Goal: Task Accomplishment & Management: Use online tool/utility

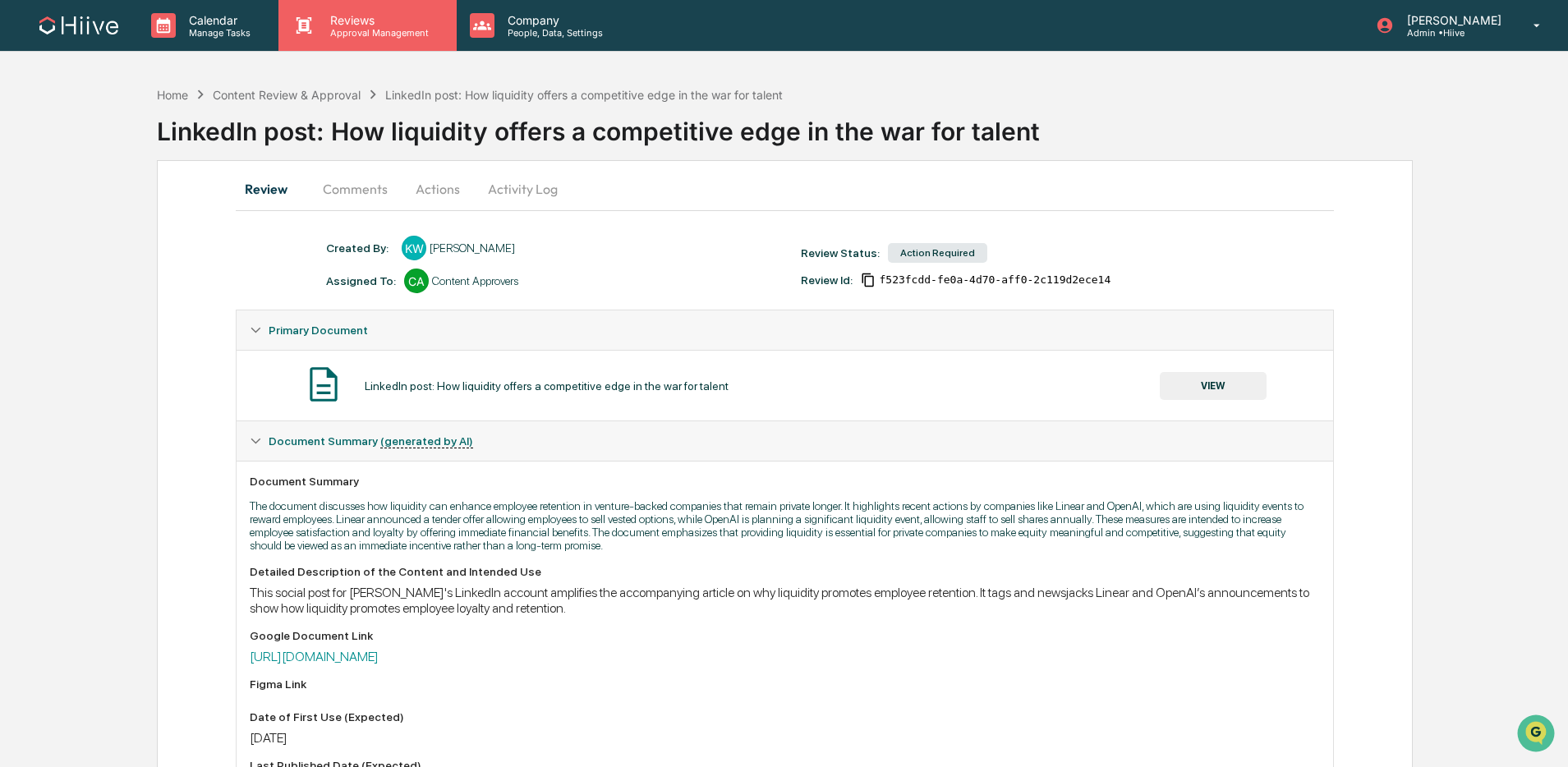
click at [380, 33] on p "Approval Management" at bounding box center [378, 33] width 120 height 12
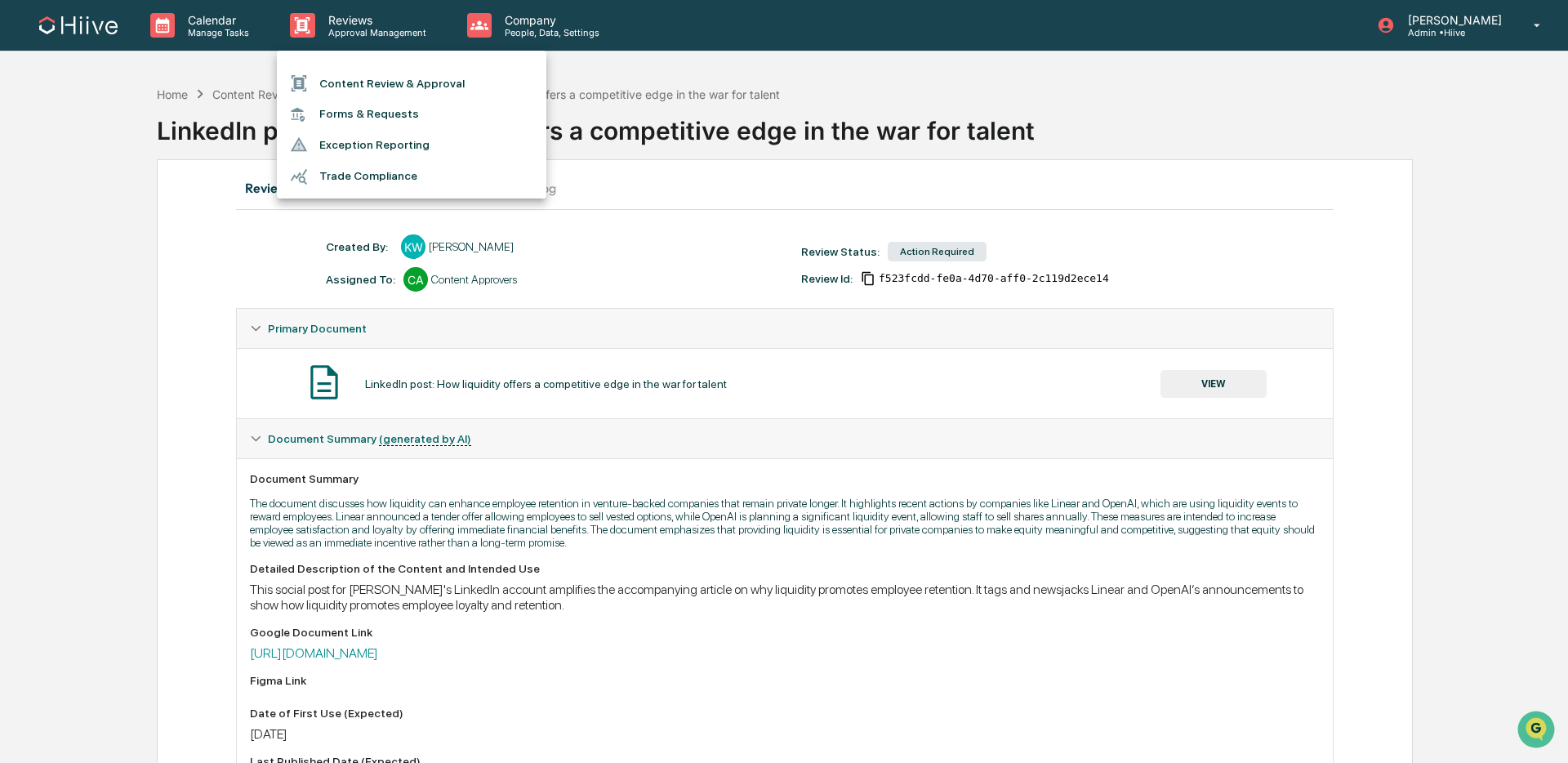
click at [390, 82] on li "Content Review & Approval" at bounding box center [412, 83] width 269 height 31
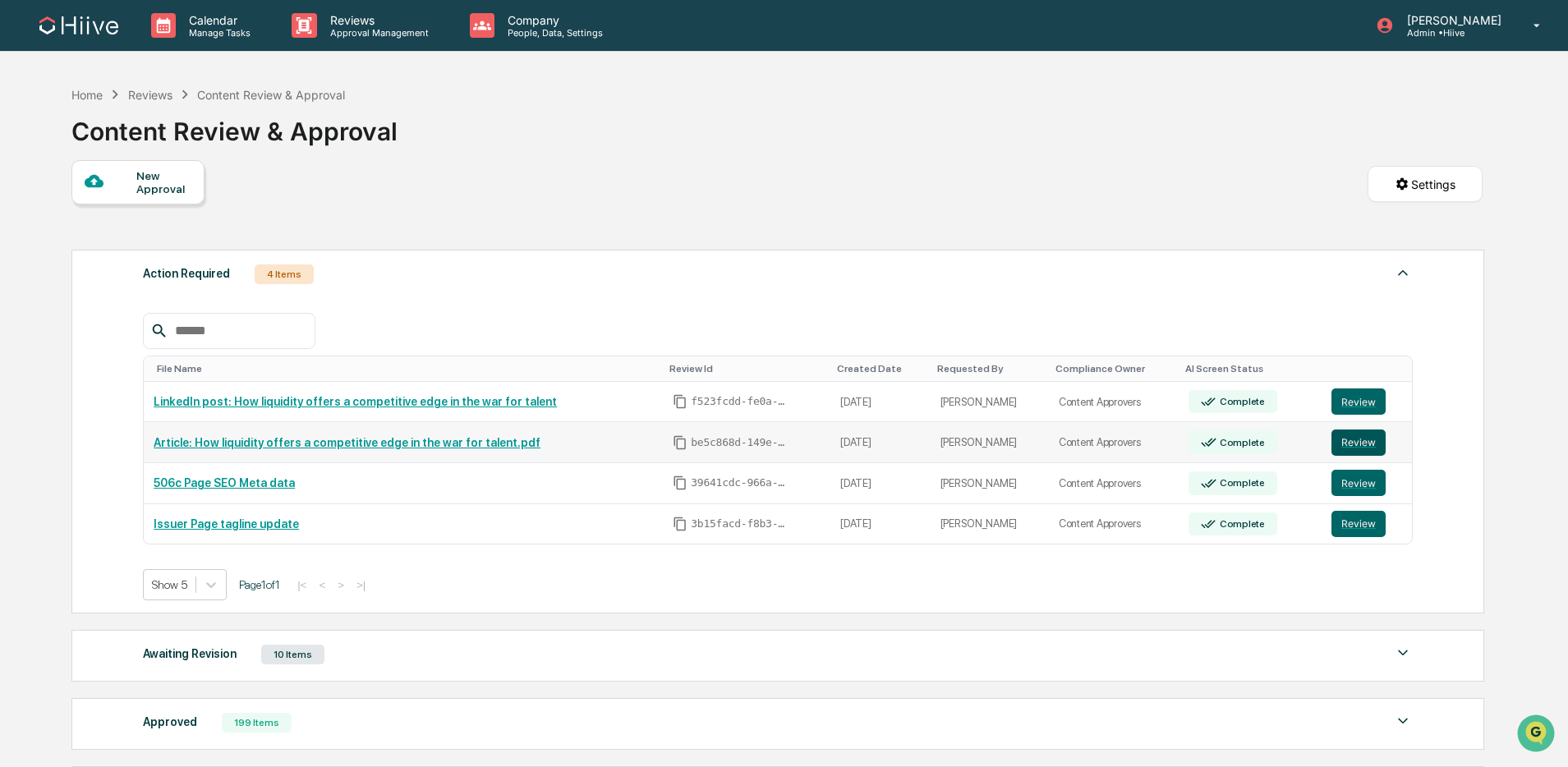
click at [1369, 444] on button "Review" at bounding box center [1359, 443] width 54 height 26
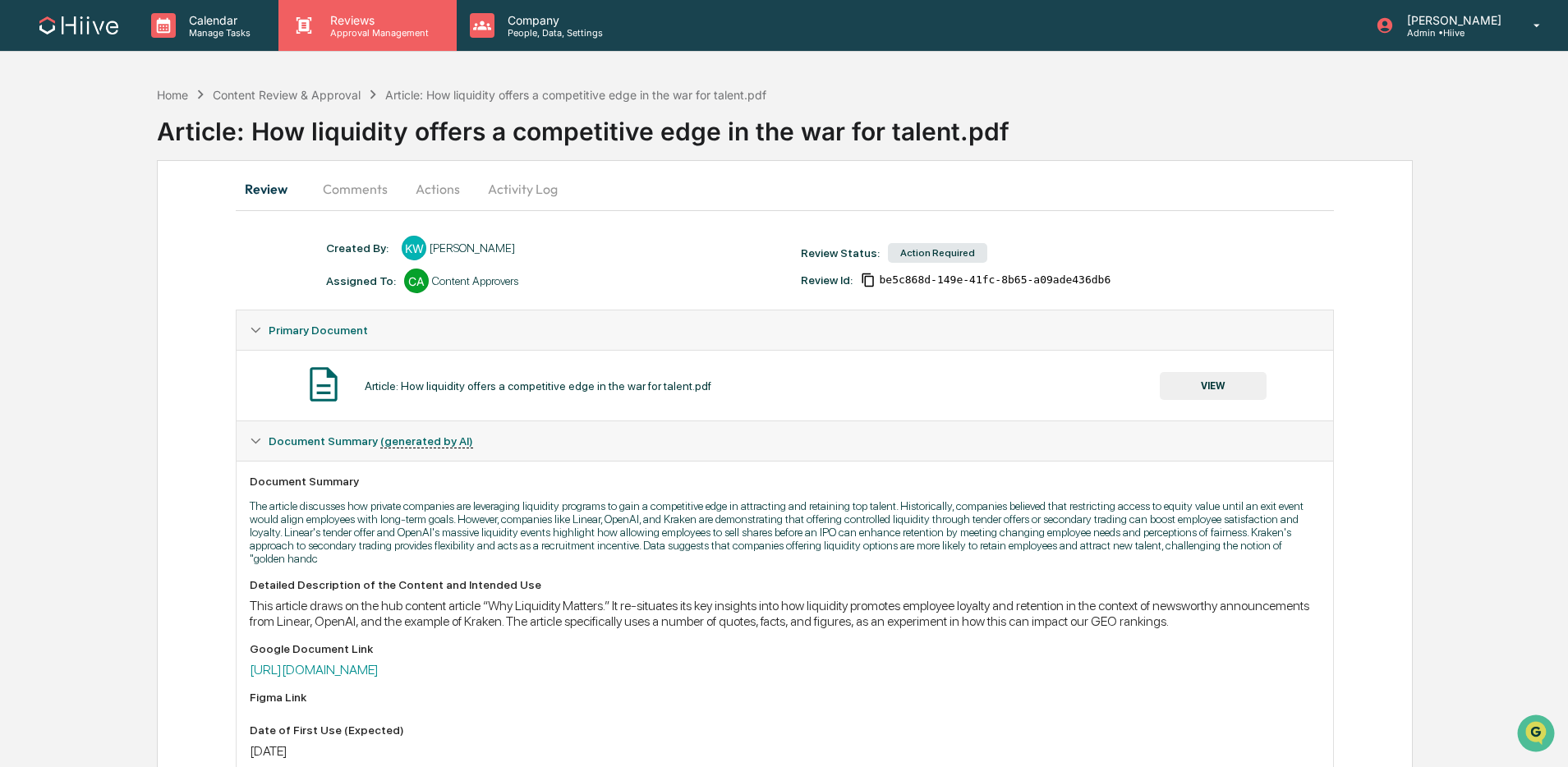
click at [400, 40] on div "Reviews Approval Management" at bounding box center [367, 25] width 178 height 51
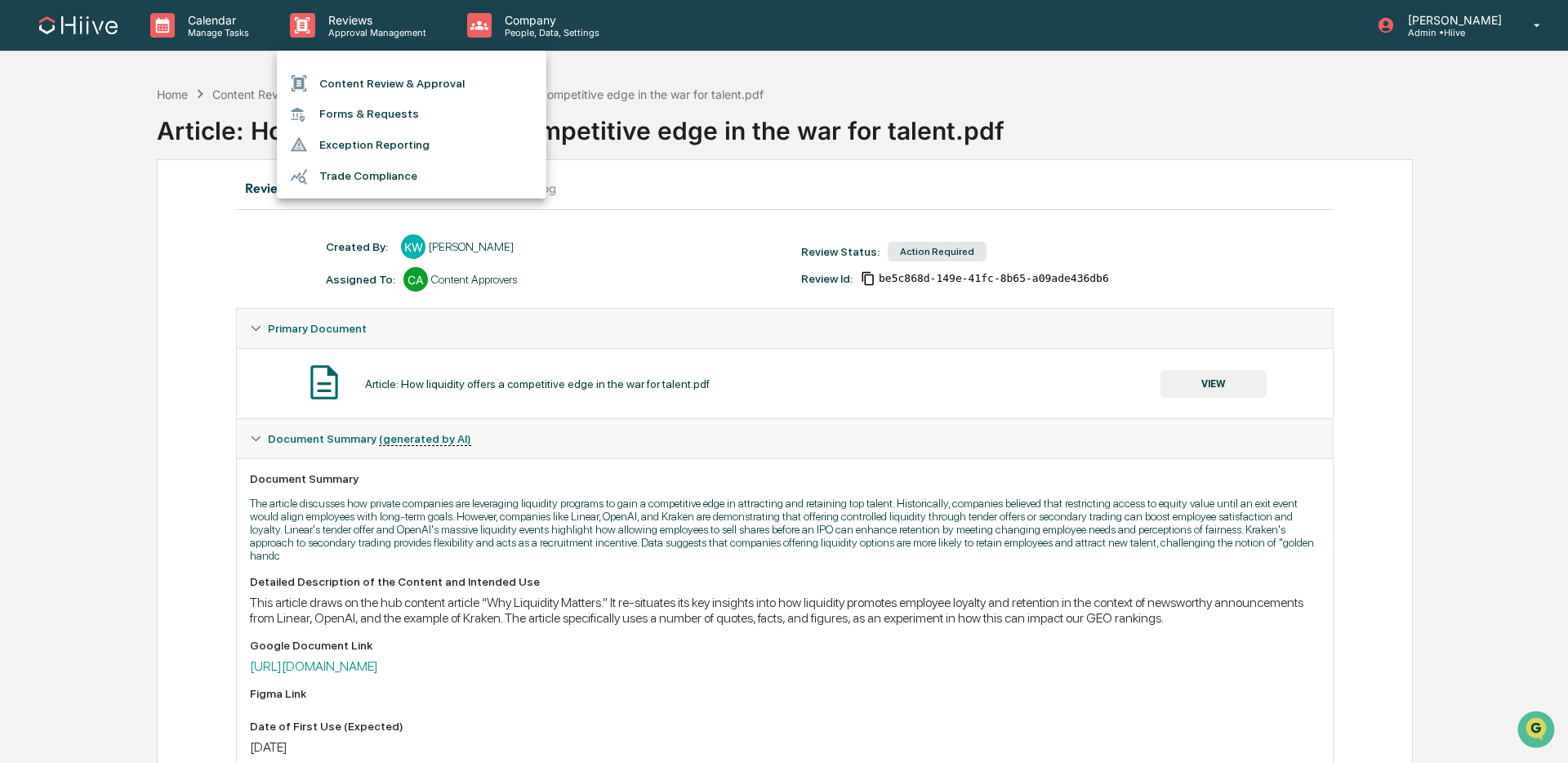
click at [397, 73] on li "Content Review & Approval" at bounding box center [412, 83] width 269 height 31
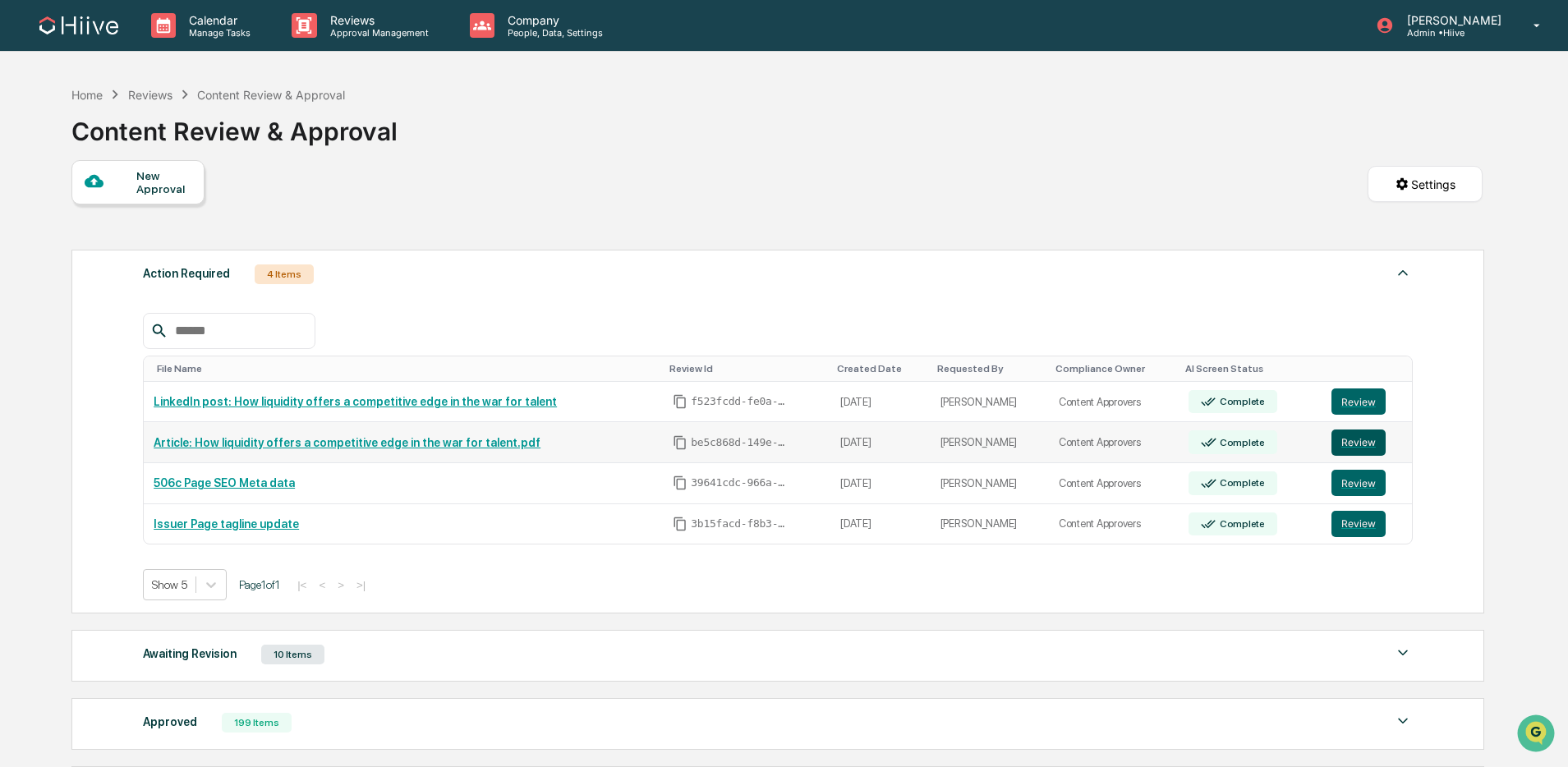
click at [1350, 445] on button "Review" at bounding box center [1359, 443] width 54 height 26
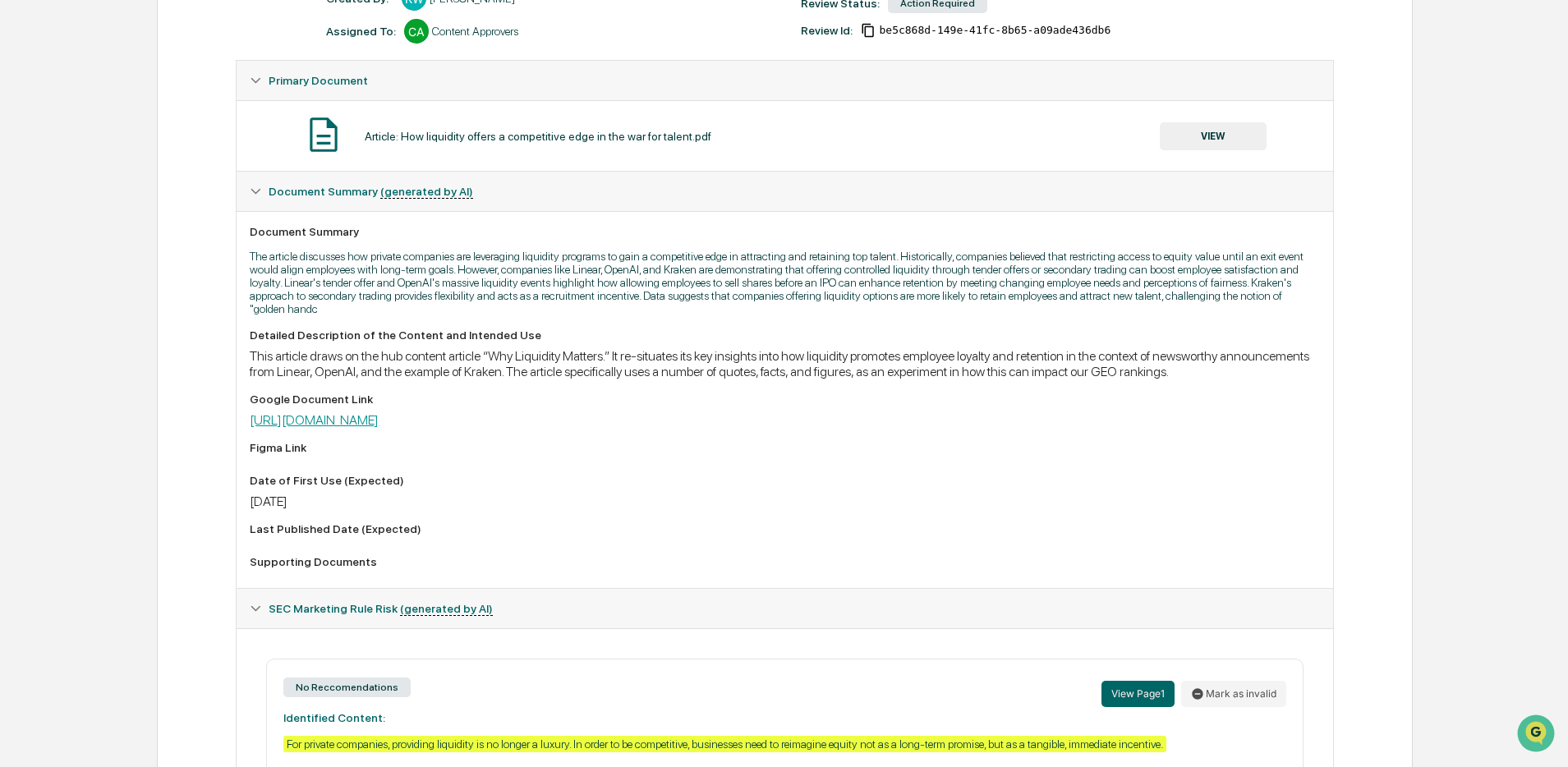
click at [378, 428] on link "[URL][DOMAIN_NAME]" at bounding box center [314, 420] width 129 height 15
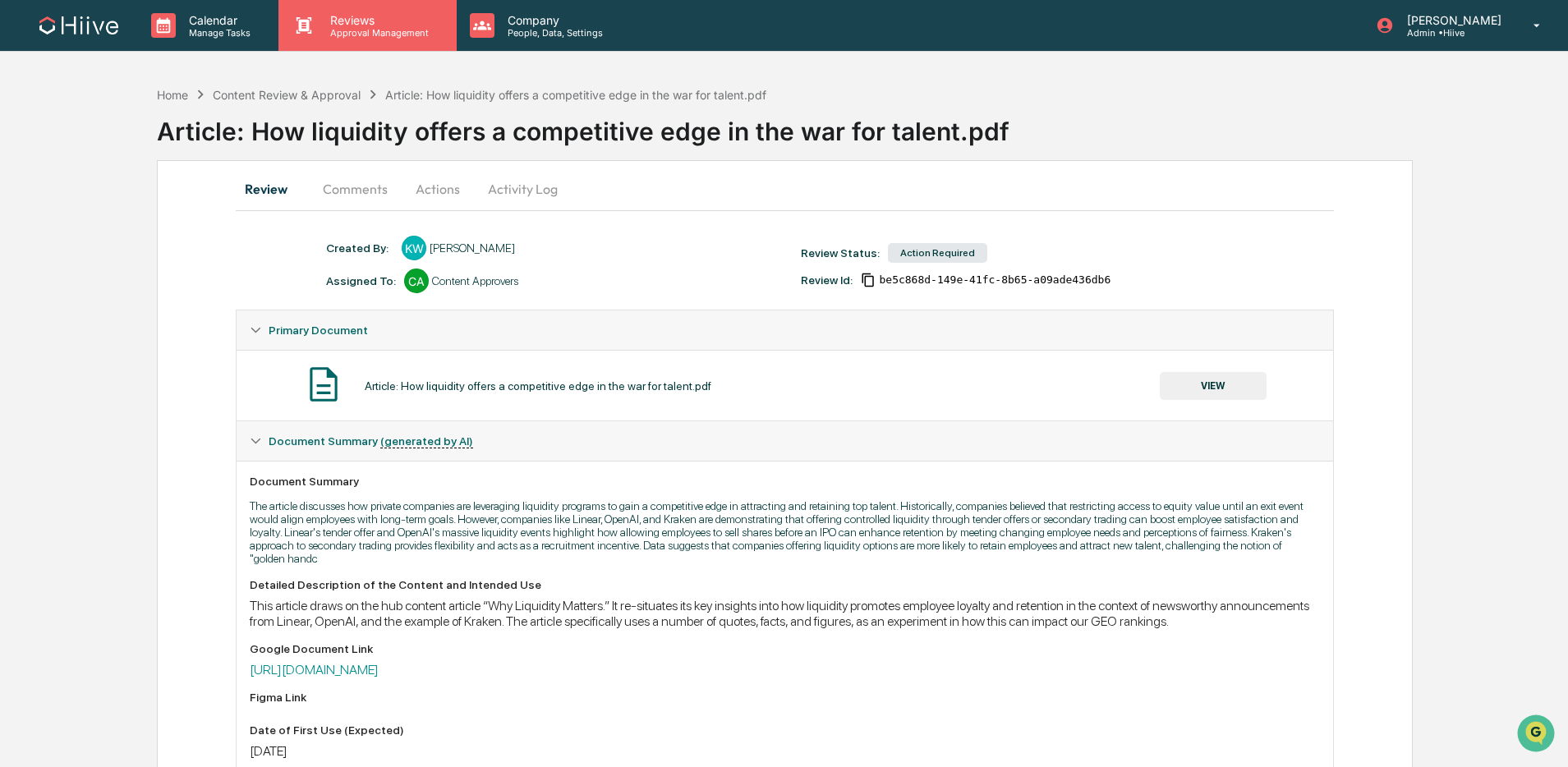
click at [375, 42] on div "Reviews Approval Management" at bounding box center [367, 25] width 178 height 51
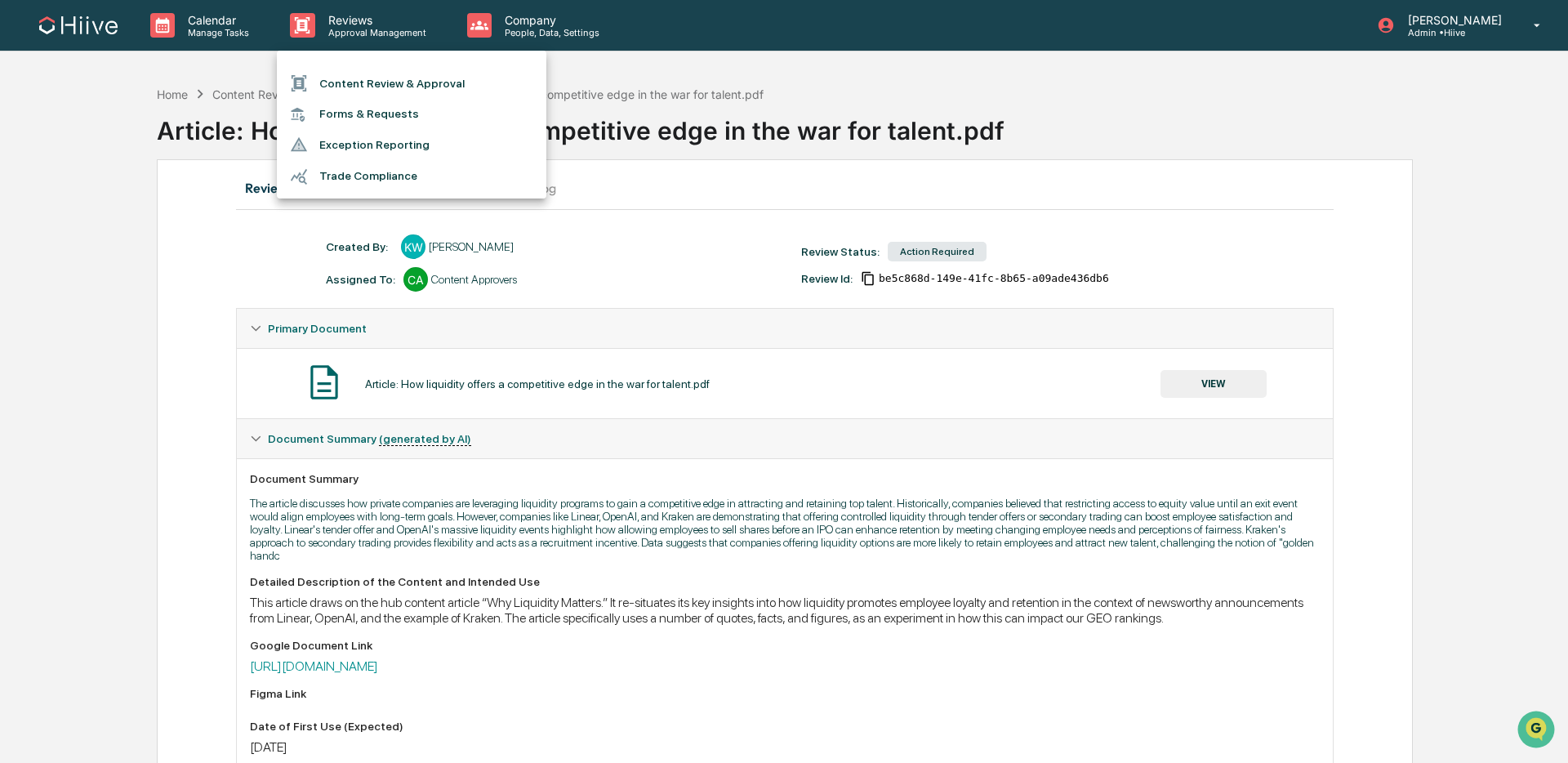
click at [369, 77] on li "Content Review & Approval" at bounding box center [412, 83] width 269 height 31
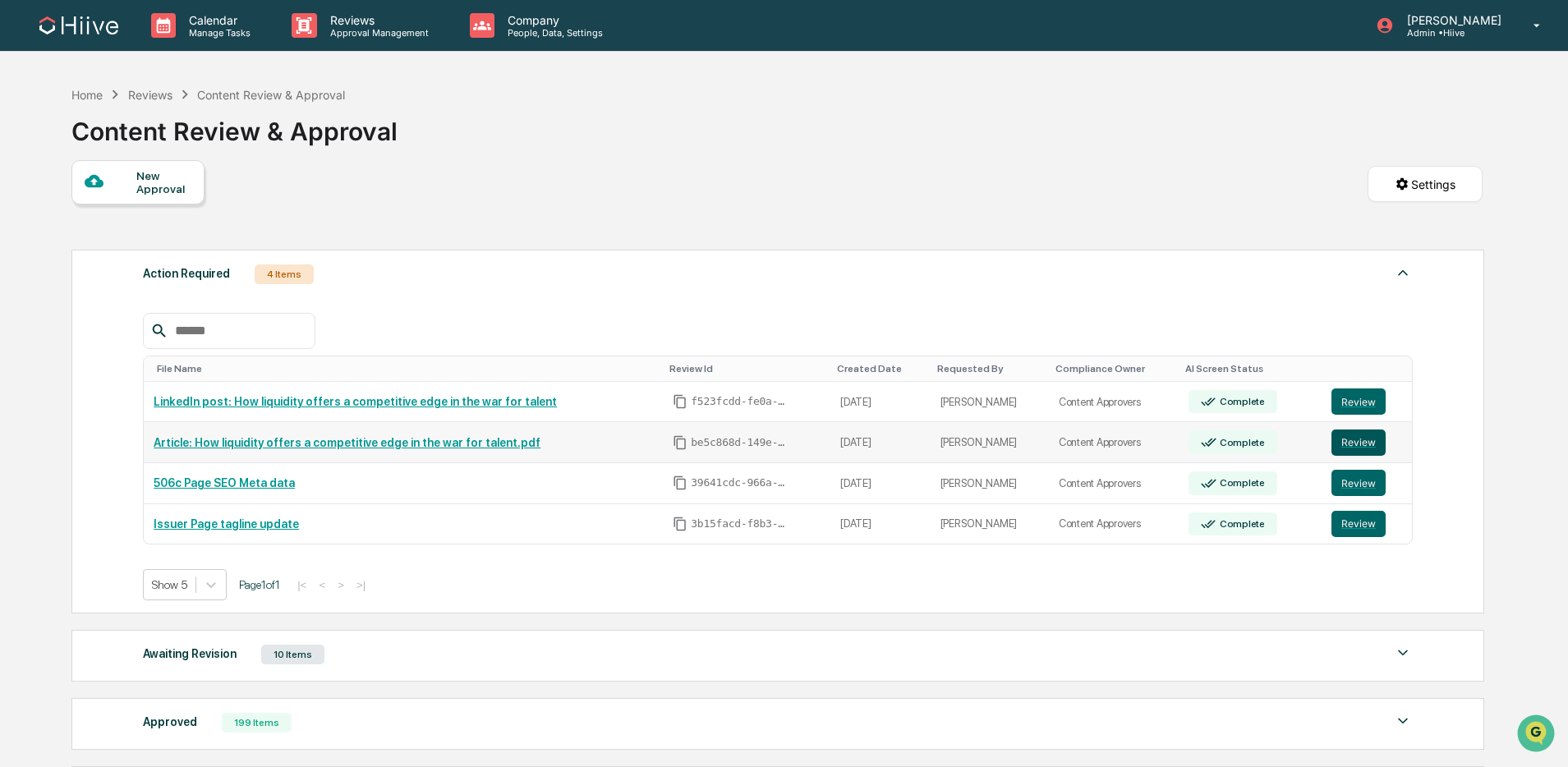
click at [1336, 449] on button "Review" at bounding box center [1359, 443] width 54 height 26
